Goal: Find specific page/section: Find specific page/section

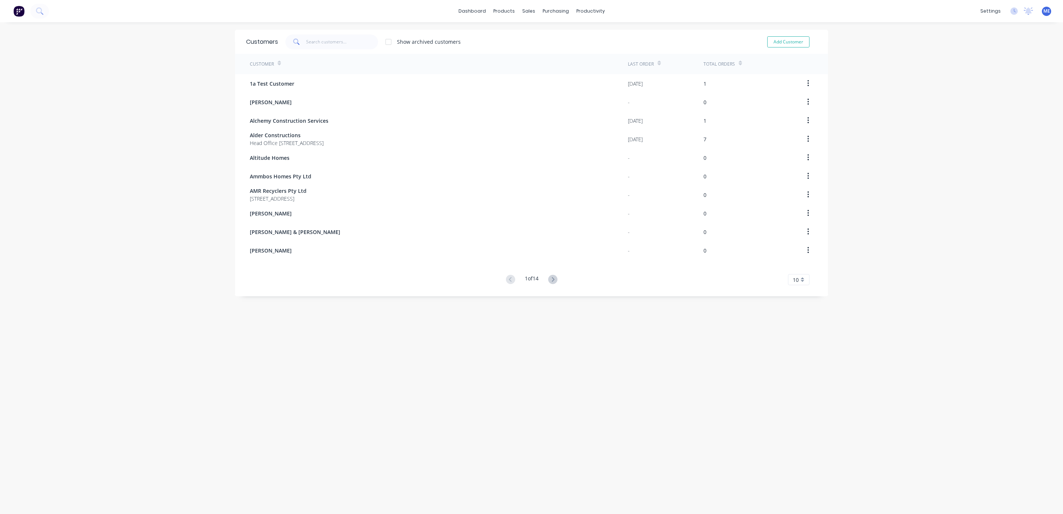
drag, startPoint x: 73, startPoint y: 8, endPoint x: 49, endPoint y: 9, distance: 23.4
click at [73, 8] on div "dashboard products sales purchasing productivity dashboard products Product Cat…" at bounding box center [531, 11] width 1063 height 22
click at [46, 10] on button at bounding box center [39, 11] width 19 height 15
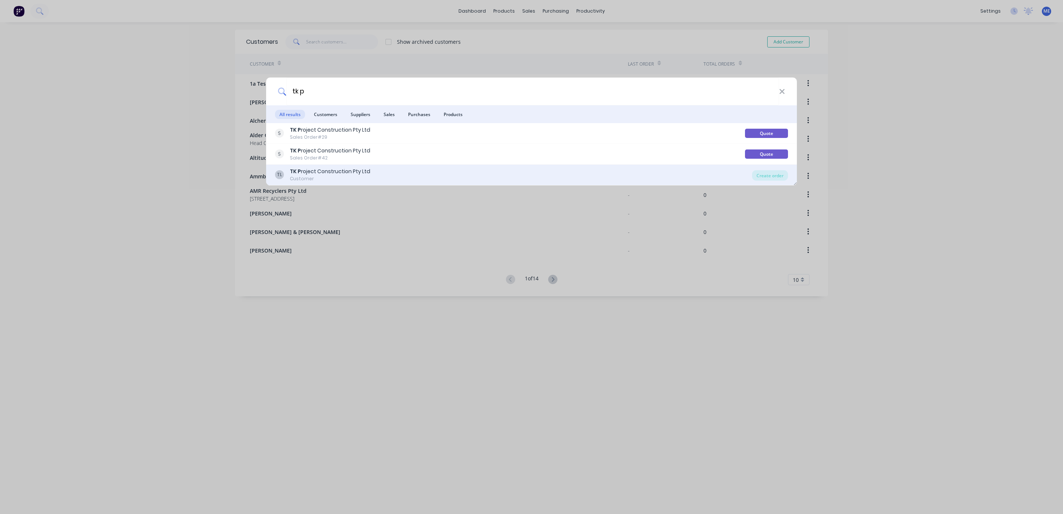
type input "tk p"
click at [329, 175] on div "TK P roject Construction Pty Ltd" at bounding box center [330, 172] width 80 height 8
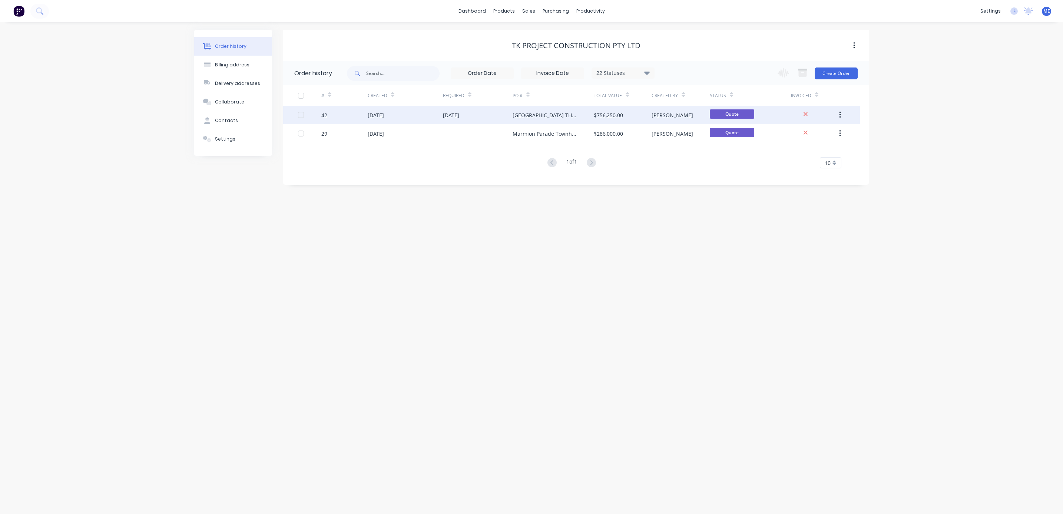
click at [527, 119] on div "[GEOGRAPHIC_DATA] TH1-6: STEEL FRAMING DESIGN, SUPPLY & INSTALL - Rev 4" at bounding box center [553, 115] width 81 height 19
